Goal: Transaction & Acquisition: Purchase product/service

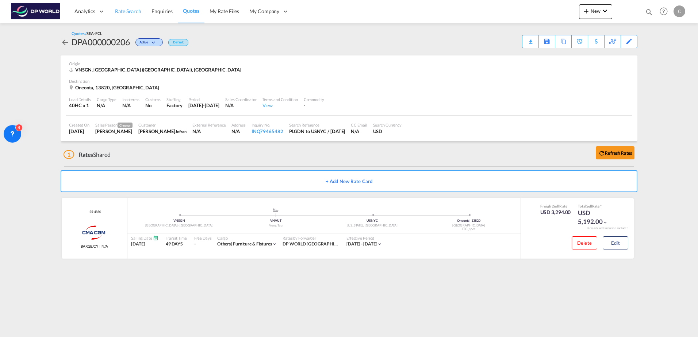
click at [123, 12] on span "Rate Search" at bounding box center [128, 11] width 26 height 6
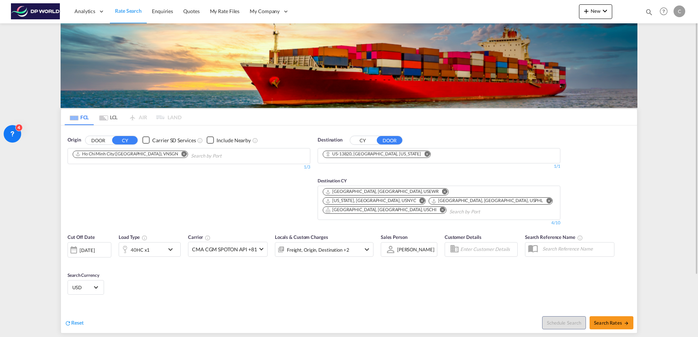
click at [182, 154] on md-icon "Remove" at bounding box center [184, 153] width 5 height 5
click at [424, 153] on md-icon "Remove" at bounding box center [426, 153] width 5 height 5
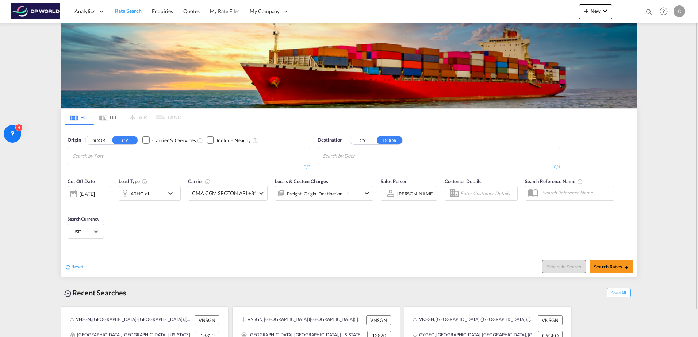
click at [96, 158] on body "Analytics Dashboard Rate Search Enquiries Quotes My Rate Files My Company" at bounding box center [349, 168] width 698 height 337
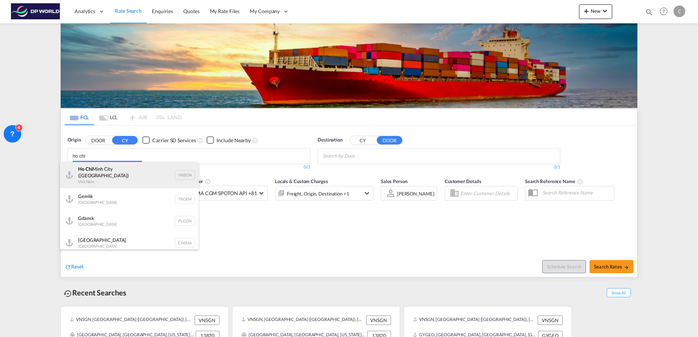
type input "ho chi"
click at [138, 176] on div "Ho Chi Minh City ([GEOGRAPHIC_DATA]) Viet Nam VNSGN" at bounding box center [129, 175] width 139 height 26
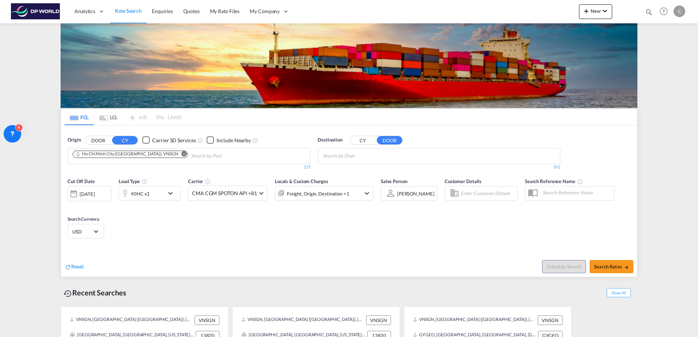
click at [357, 138] on button "CY" at bounding box center [363, 140] width 26 height 8
click at [344, 160] on body "Analytics Dashboard Rate Search Enquiries Quotes My Rate Files My Company" at bounding box center [349, 168] width 698 height 337
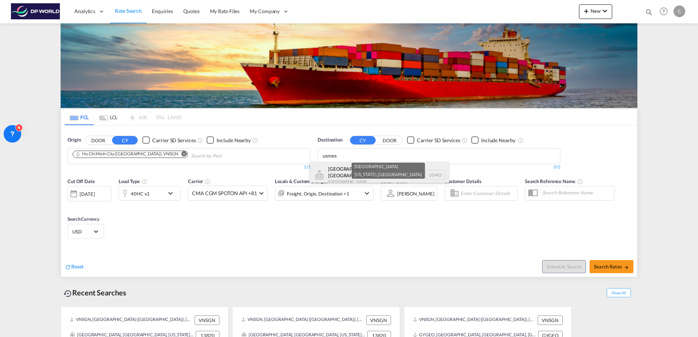
type input "usmes"
click at [351, 173] on div "[GEOGRAPHIC_DATA], [GEOGRAPHIC_DATA] [GEOGRAPHIC_DATA] USMES" at bounding box center [379, 175] width 139 height 26
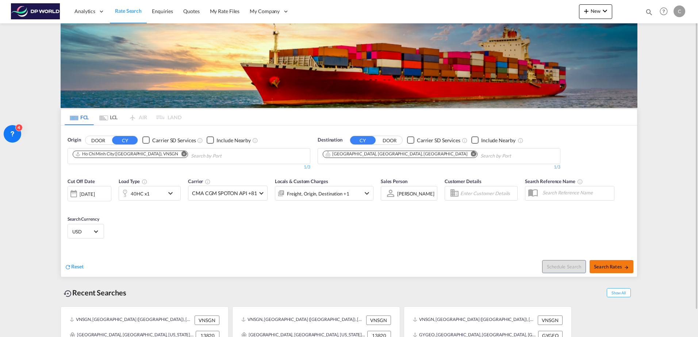
click at [608, 268] on span "Search Rates" at bounding box center [611, 267] width 35 height 6
type input "VNSGN to USMES / [DATE]"
